Goal: Information Seeking & Learning: Learn about a topic

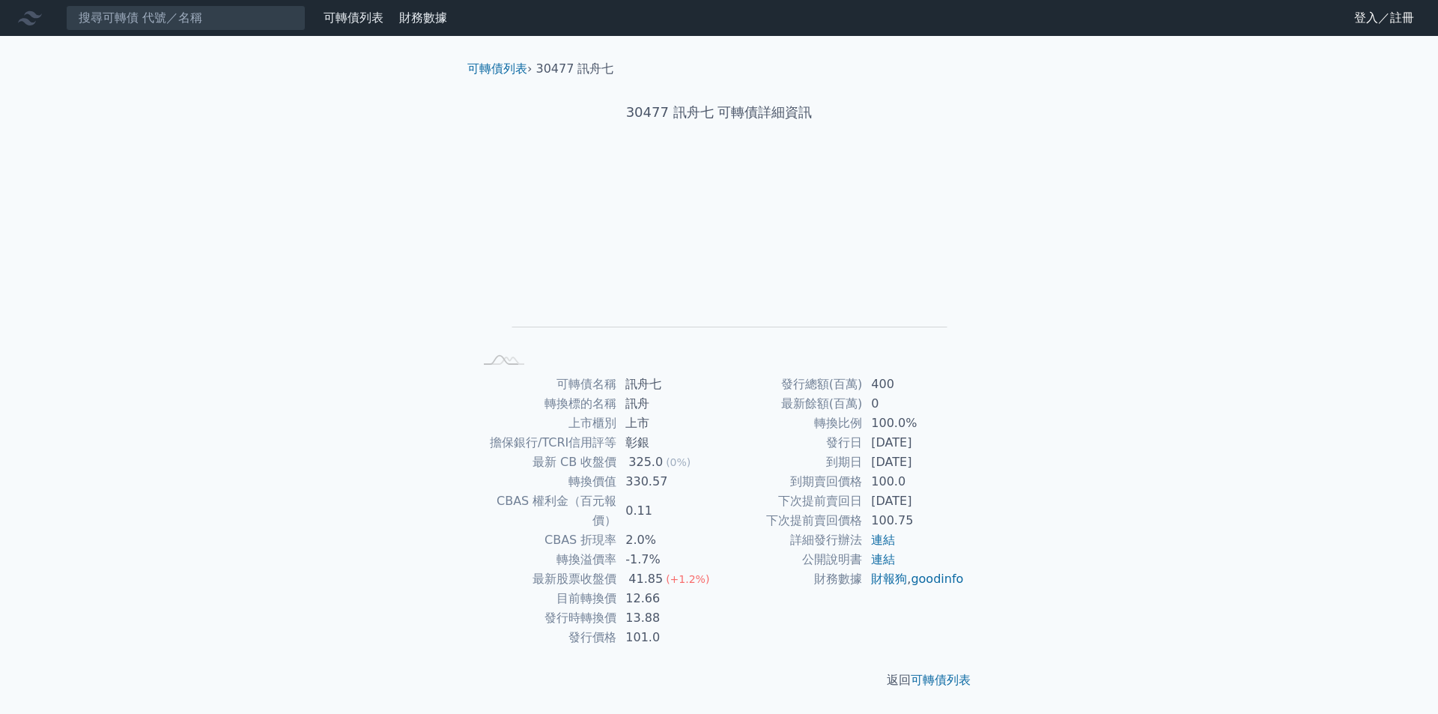
click at [360, 22] on link "可轉債列表" at bounding box center [354, 17] width 60 height 14
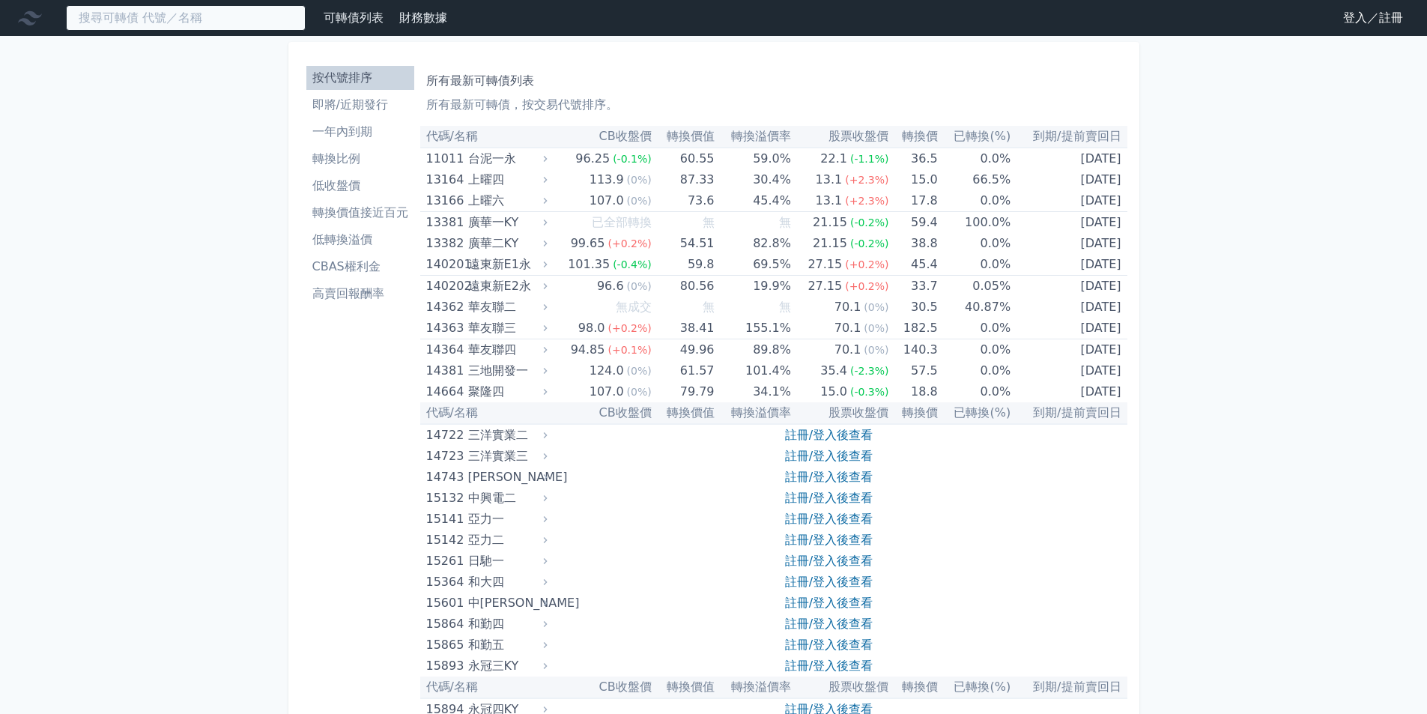
click at [219, 27] on input at bounding box center [186, 17] width 240 height 25
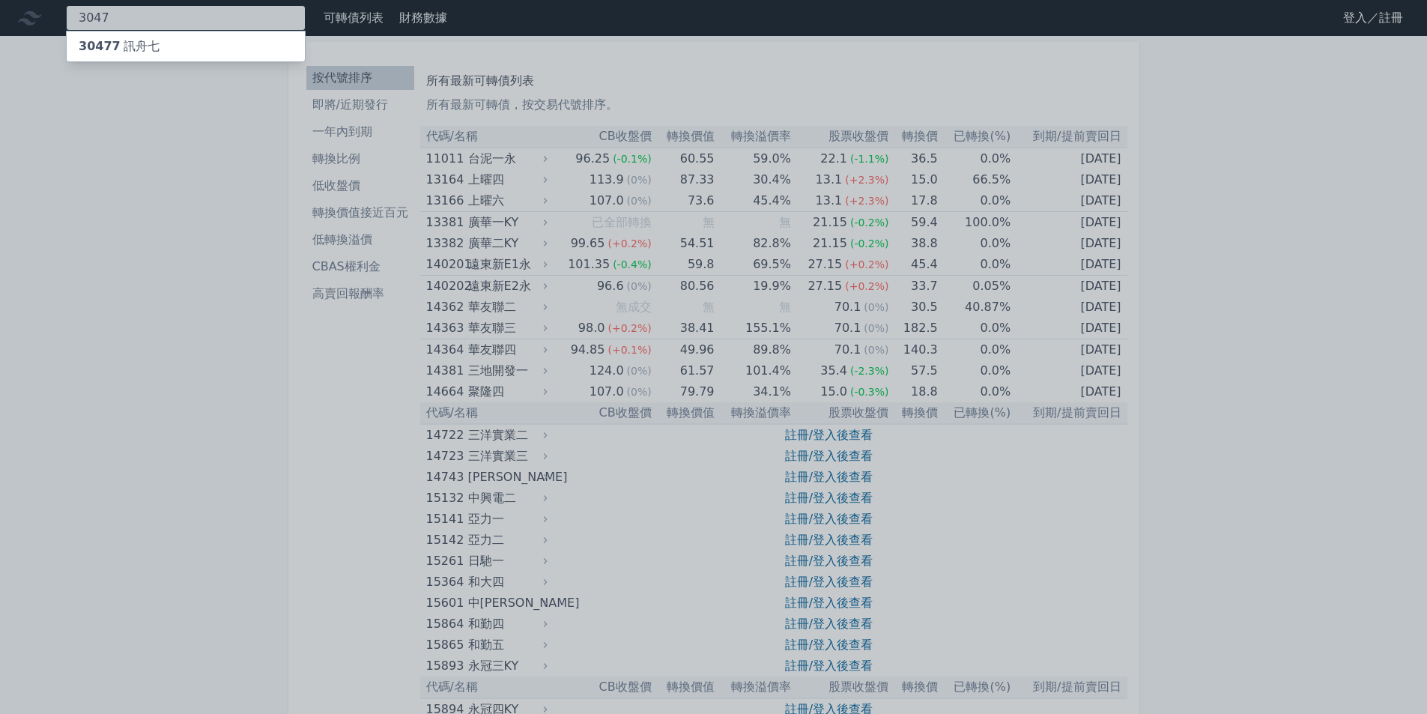
type input "3047"
click at [93, 50] on span "30477" at bounding box center [100, 46] width 42 height 14
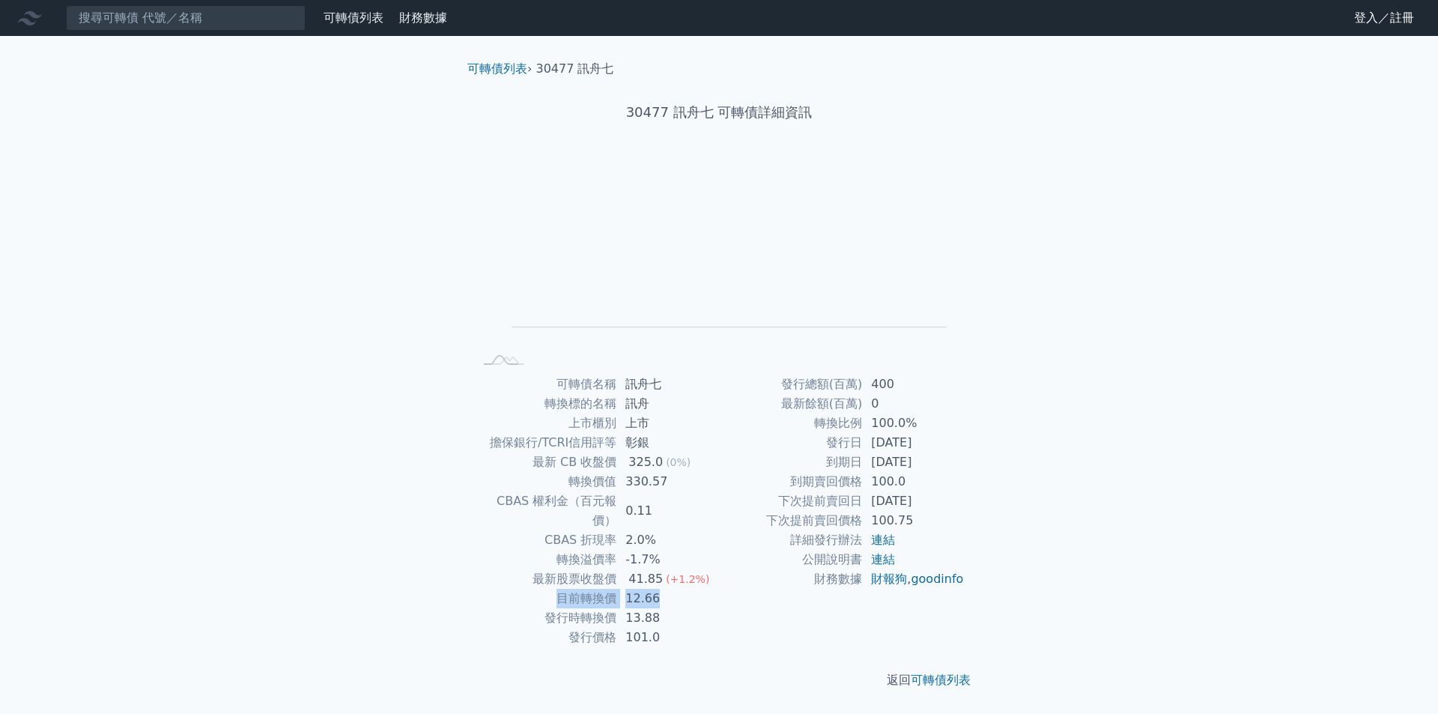
drag, startPoint x: 561, startPoint y: 582, endPoint x: 668, endPoint y: 575, distance: 107.3
click at [662, 589] on tr "目前轉換價 12.66" at bounding box center [596, 598] width 246 height 19
click at [710, 628] on td "101.0" at bounding box center [667, 637] width 103 height 19
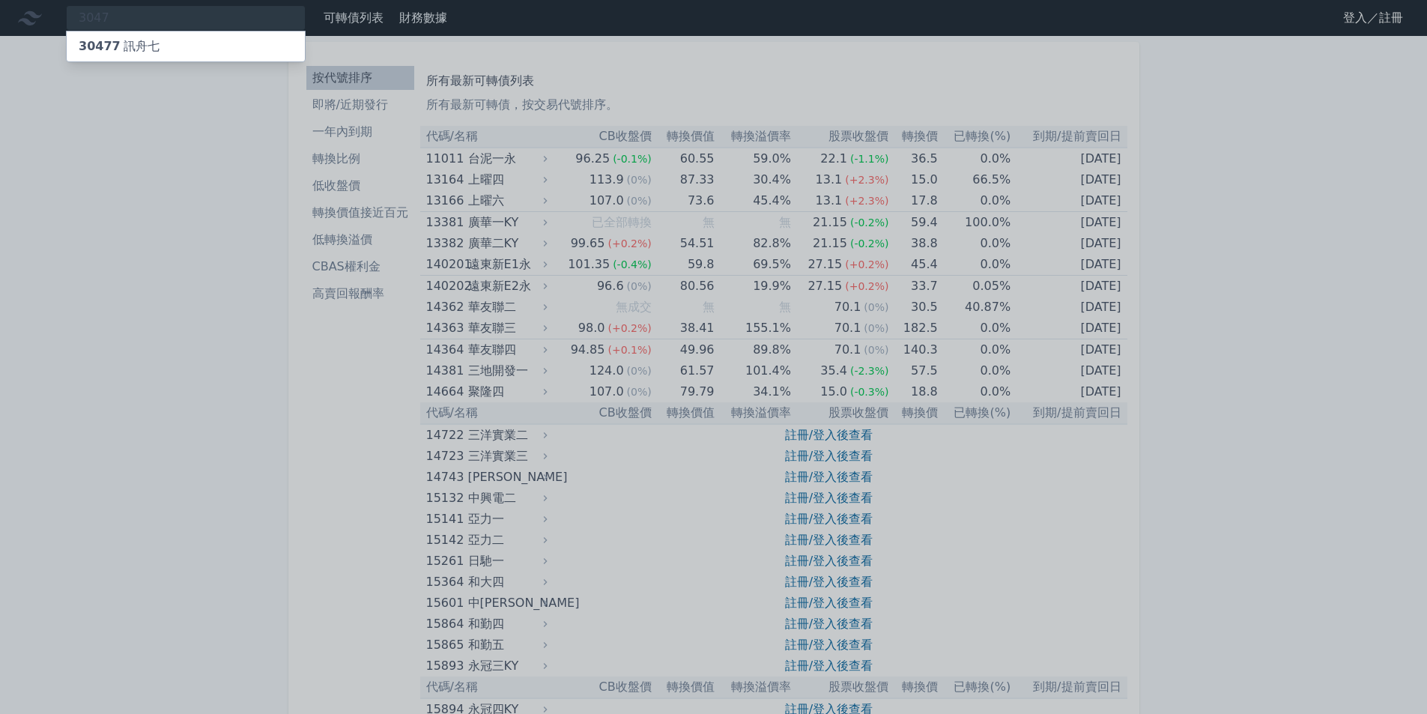
click at [120, 174] on div at bounding box center [713, 357] width 1427 height 714
click at [155, 25] on div "3047 30477 訊舟七" at bounding box center [186, 17] width 240 height 25
type input "3"
type input "24642"
click at [215, 46] on div "24642 盟立二 111.3 +1.30%" at bounding box center [186, 46] width 238 height 30
